Goal: Task Accomplishment & Management: Manage account settings

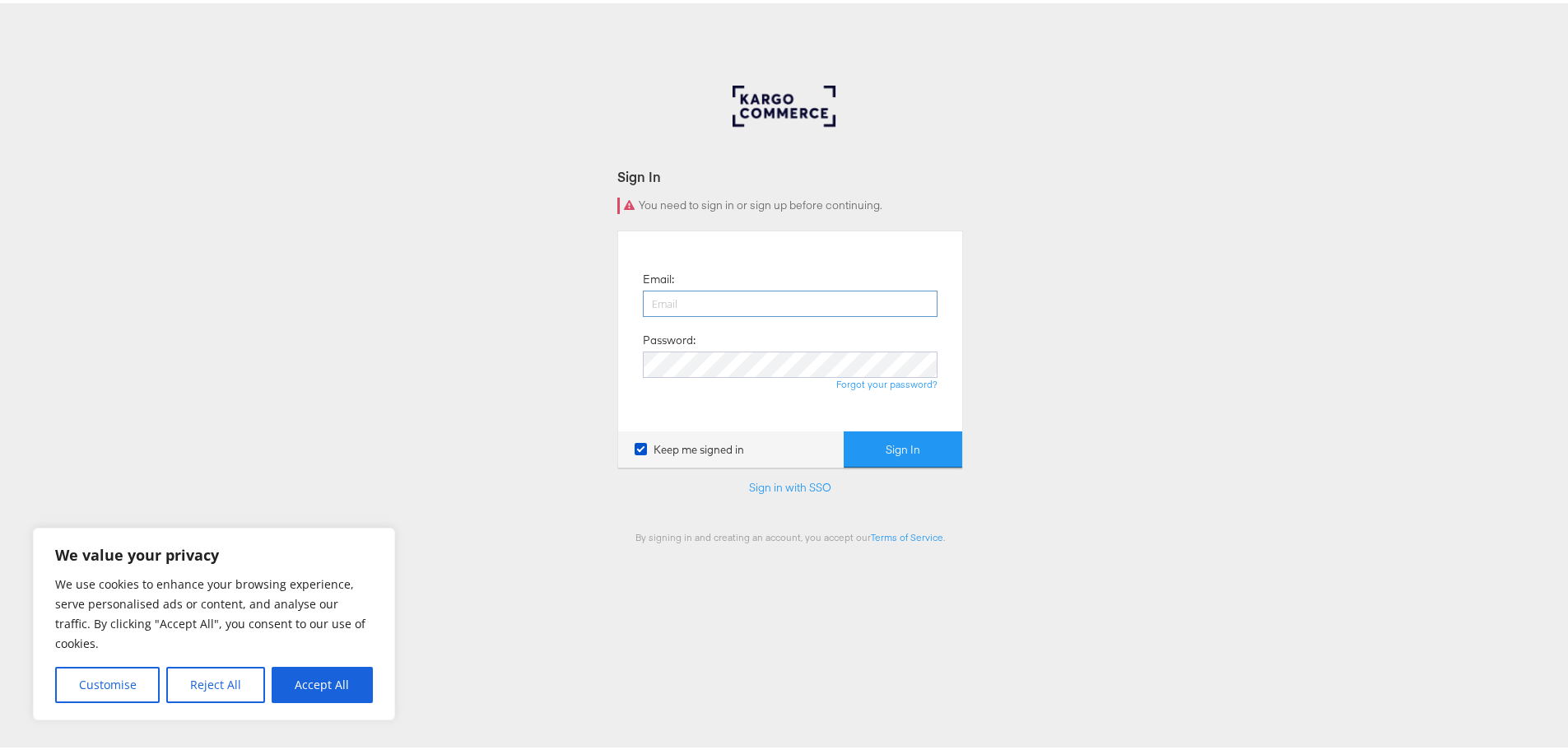
click at [760, 304] on input "email" at bounding box center [789, 300] width 294 height 27
type input "Thomas.Bolton@jdplc.com"
click at [843, 428] on button "Sign In" at bounding box center [902, 447] width 118 height 37
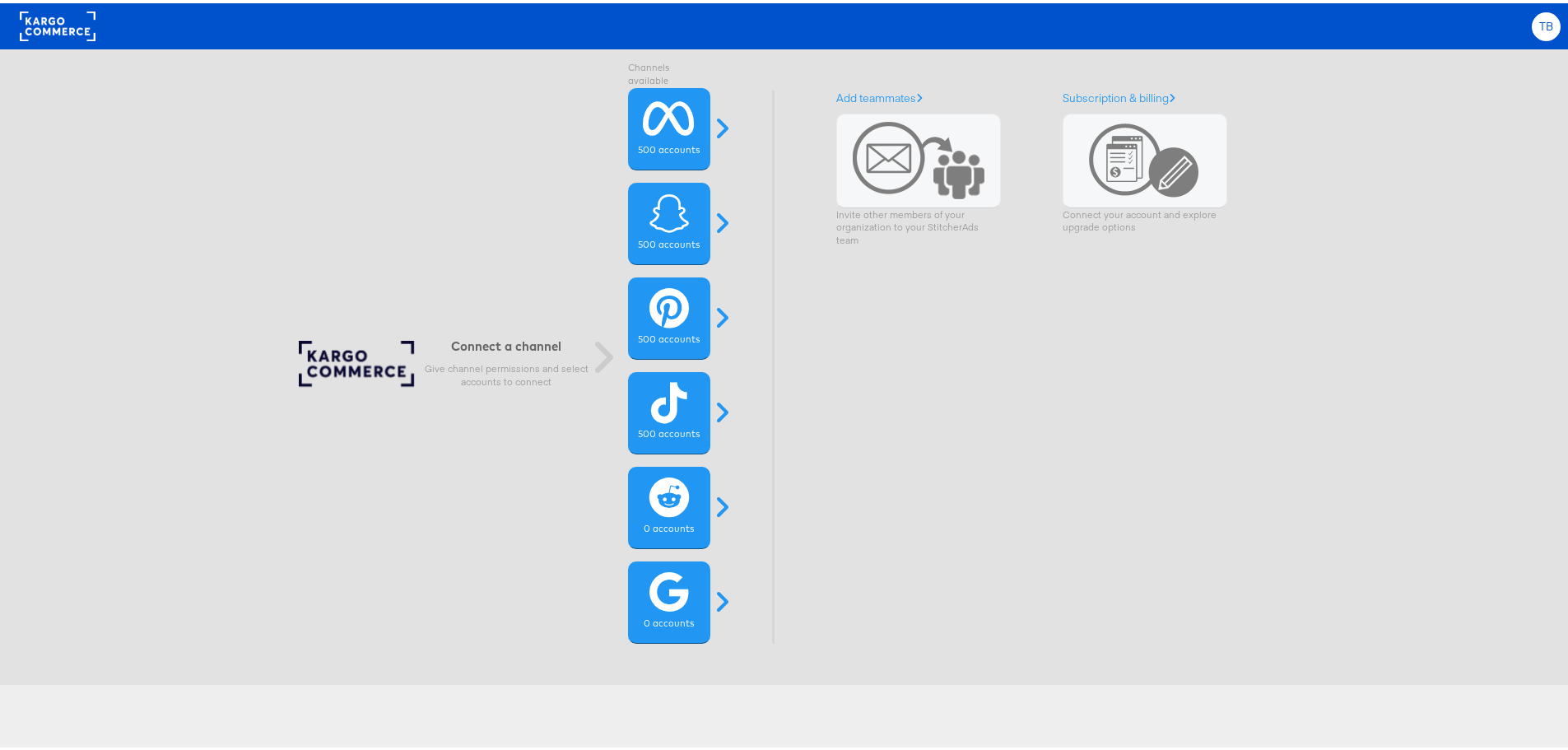
click at [1531, 28] on div "TB" at bounding box center [1545, 23] width 28 height 28
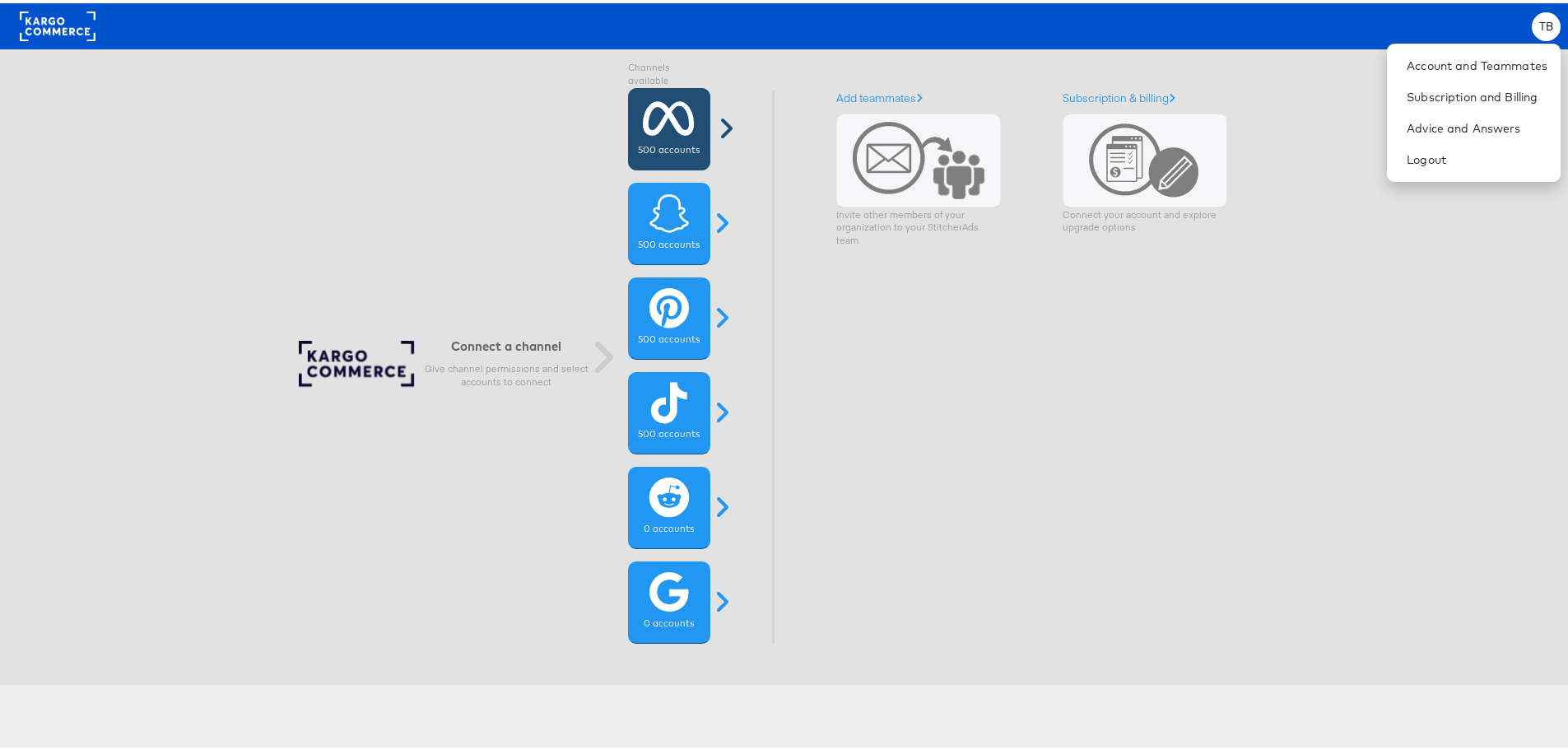
click at [718, 128] on span at bounding box center [726, 125] width 41 height 27
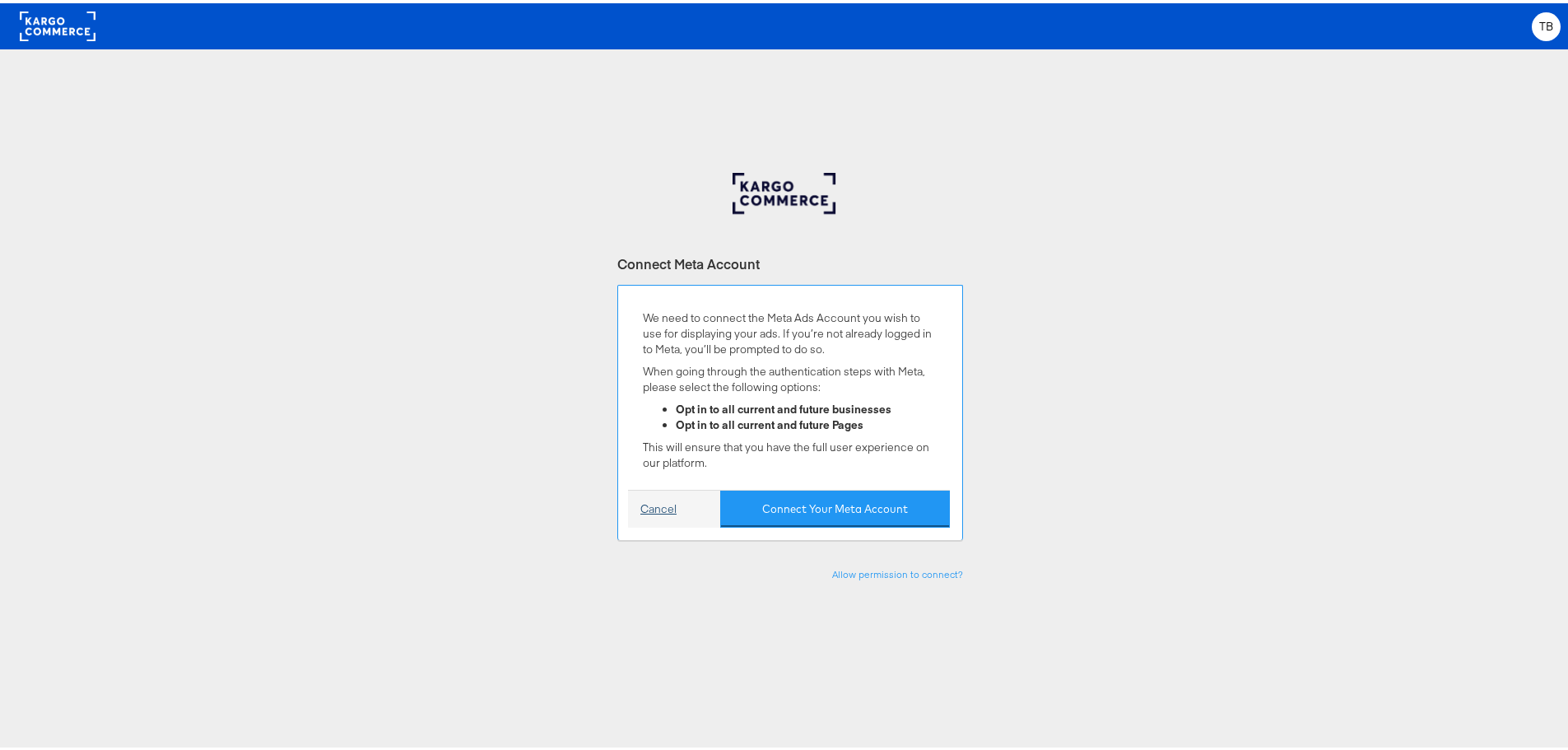
click at [641, 499] on link "Cancel" at bounding box center [659, 505] width 37 height 16
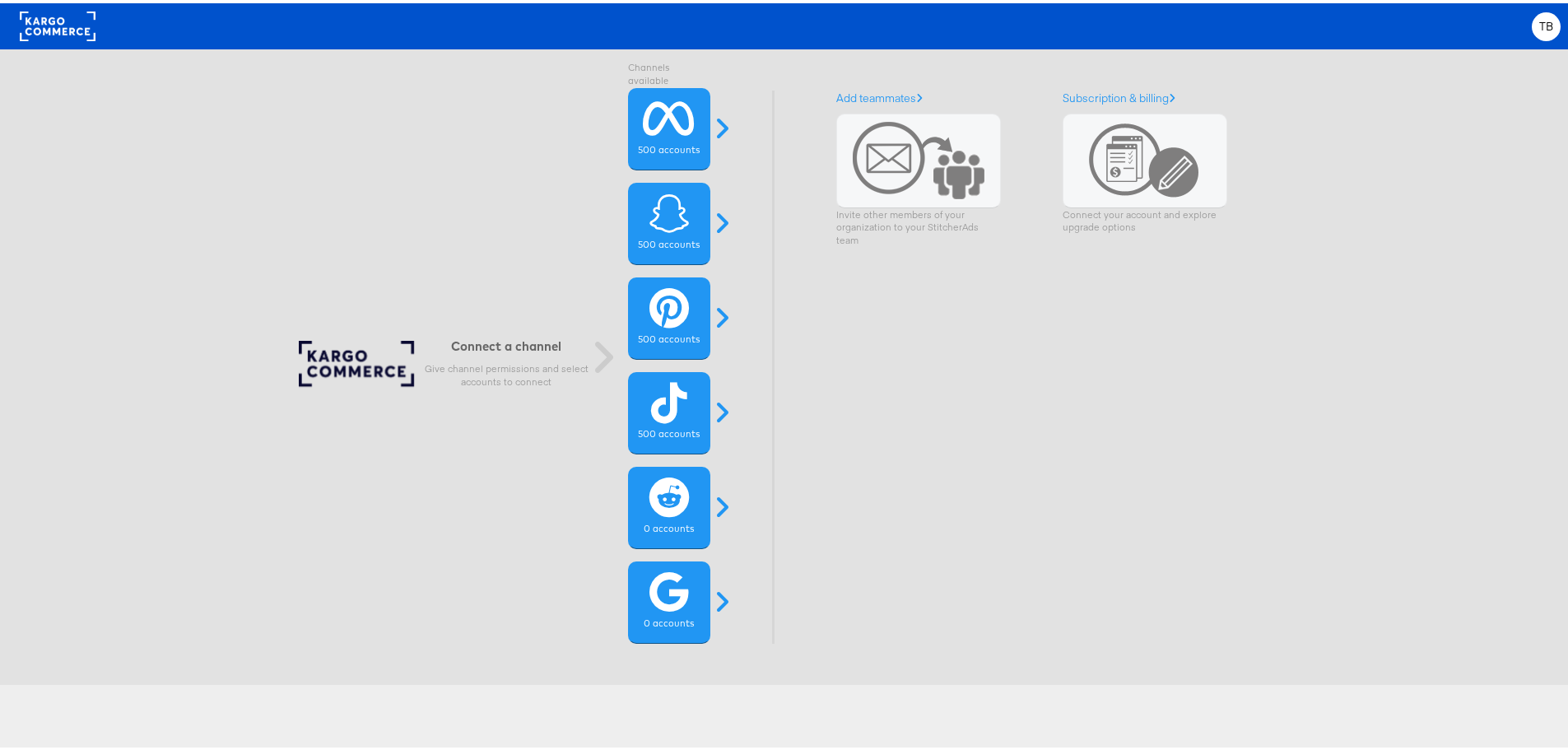
click at [147, 134] on div "Connect a channel Give channel permissions and select accounts to connect Chann…" at bounding box center [782, 363] width 1638 height 635
click at [69, 15] on rect at bounding box center [58, 23] width 76 height 29
click at [1213, 309] on div "Subscription & billing Connect your account and explore upgrade options" at bounding box center [1145, 363] width 165 height 553
click at [723, 125] on span at bounding box center [726, 125] width 41 height 27
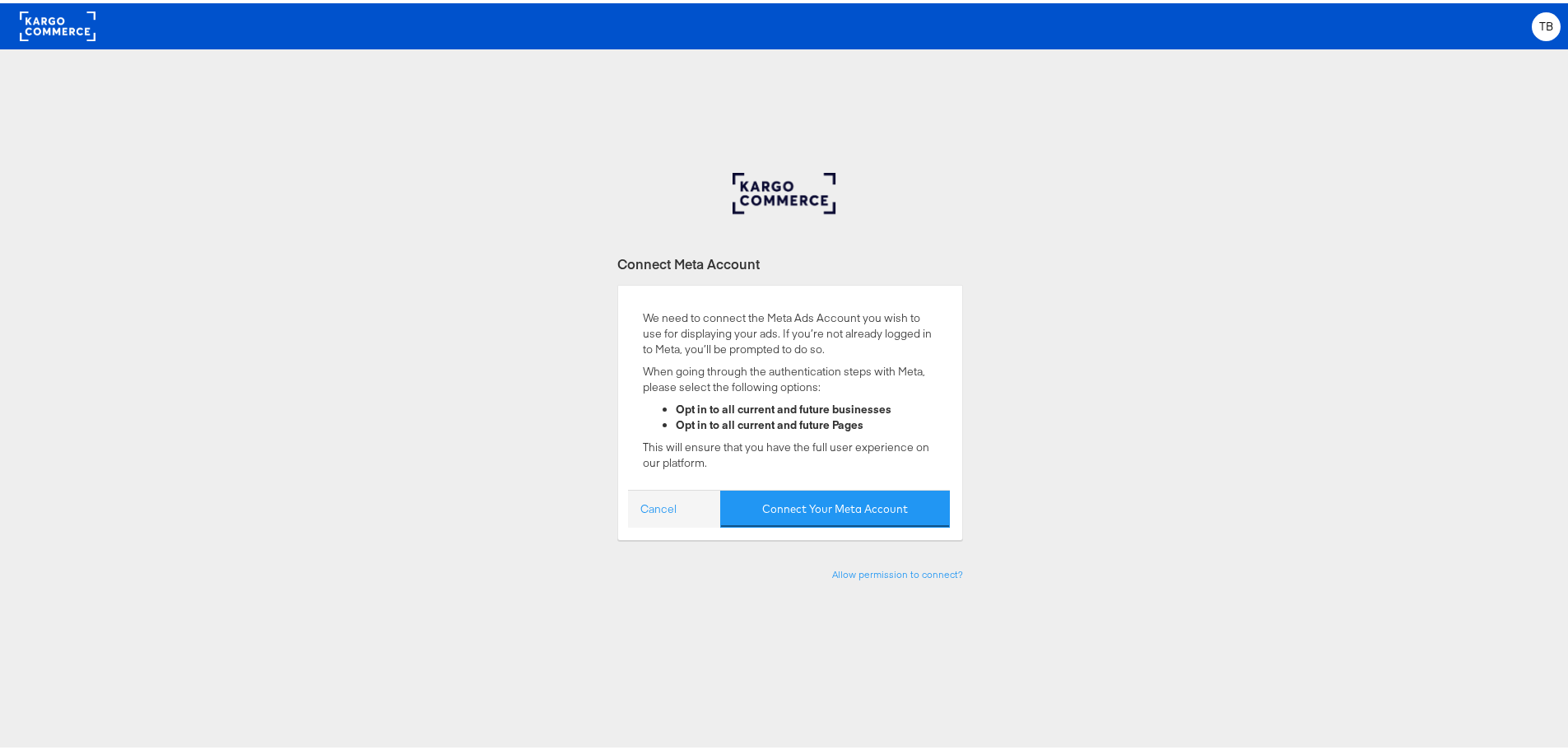
click at [810, 512] on button "Connect Your Meta Account" at bounding box center [835, 506] width 230 height 37
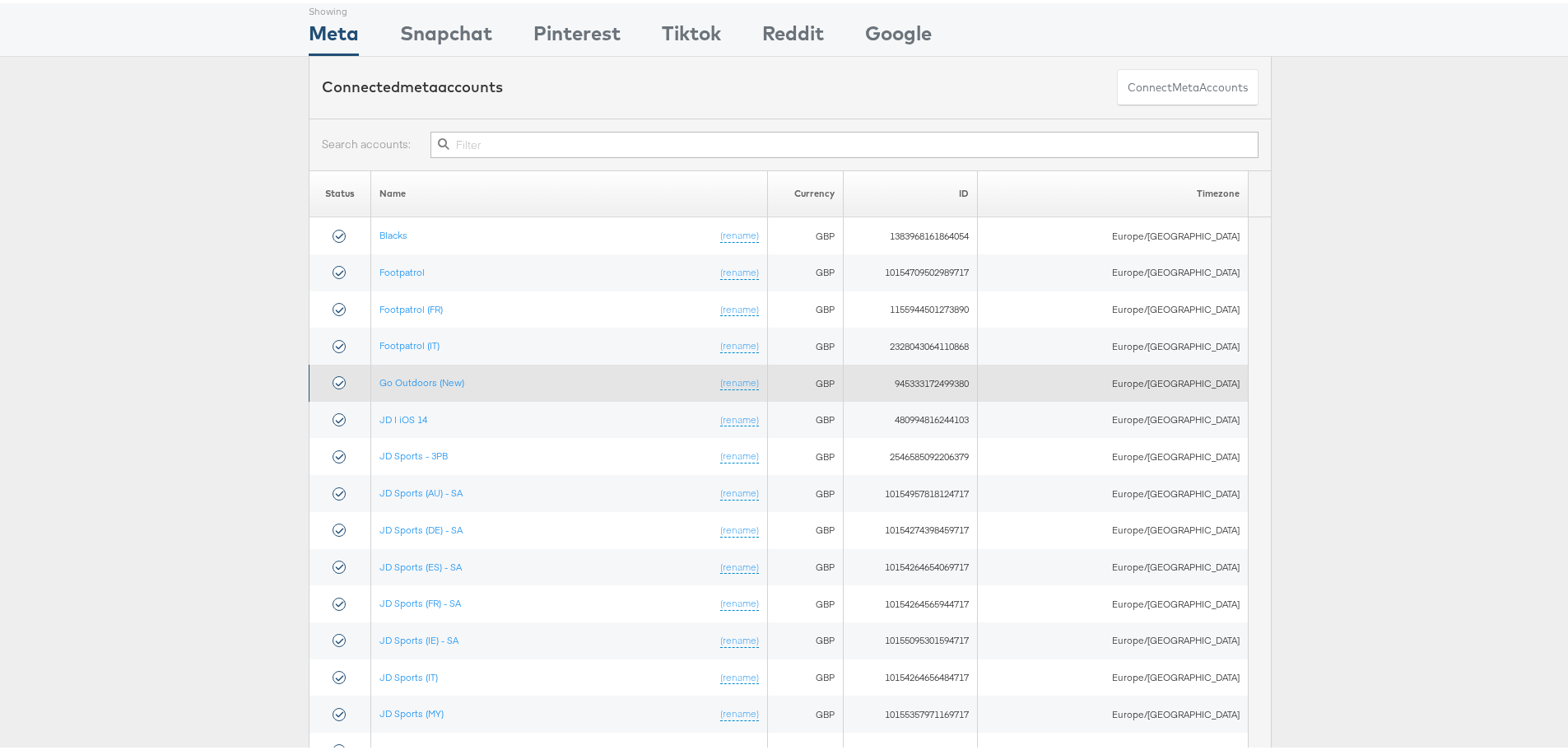
scroll to position [133, 0]
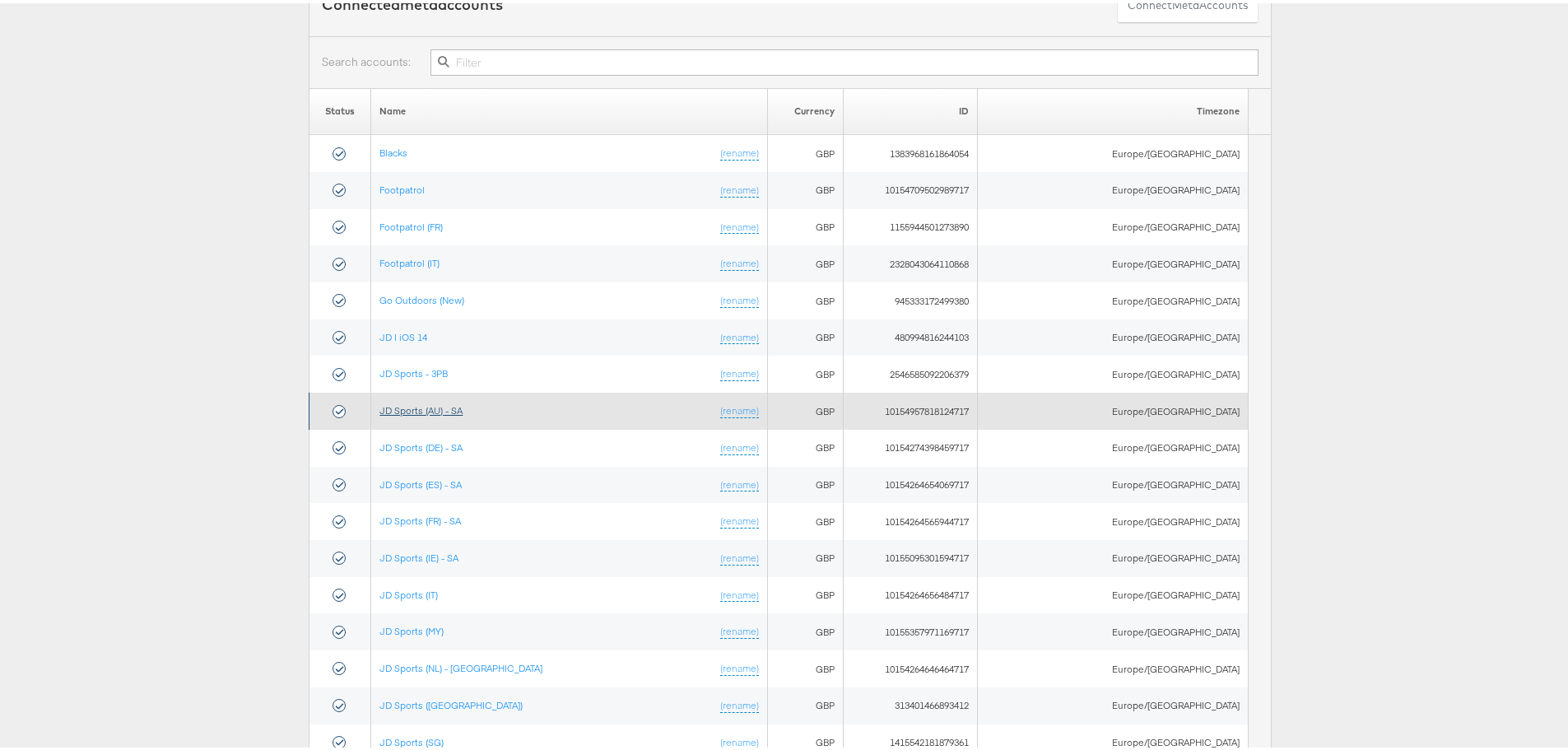
click at [450, 408] on link "JD Sports (AU) - SA" at bounding box center [421, 406] width 83 height 12
